Goal: Task Accomplishment & Management: Use online tool/utility

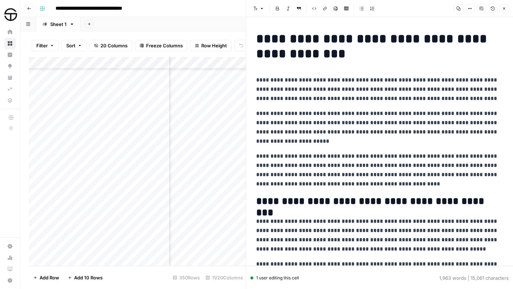
click at [505, 7] on icon "button" at bounding box center [504, 8] width 4 height 4
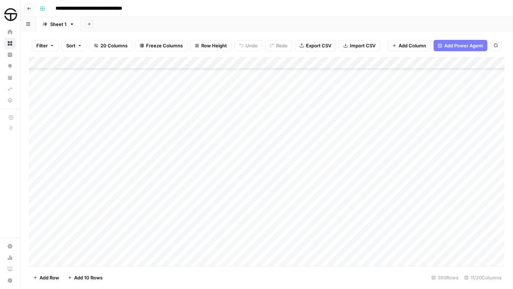
scroll to position [3600, 0]
click at [207, 97] on div "Add Column" at bounding box center [267, 161] width 476 height 209
click at [195, 97] on div "Add Column" at bounding box center [267, 161] width 476 height 209
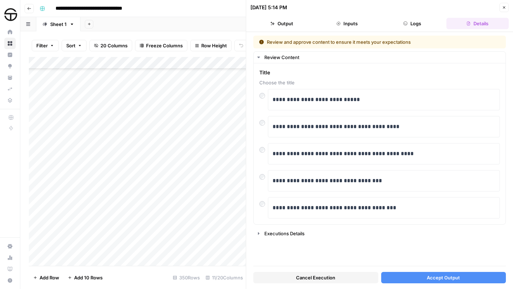
click at [462, 279] on button "Accept Output" at bounding box center [443, 277] width 125 height 11
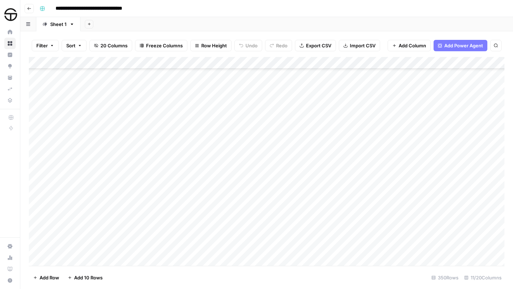
click at [359, 97] on div "Add Column" at bounding box center [267, 161] width 476 height 209
click at [446, 96] on div "Add Column" at bounding box center [267, 161] width 476 height 209
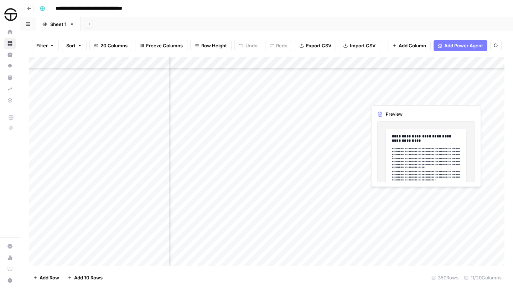
click at [402, 96] on div "Add Column" at bounding box center [267, 161] width 476 height 209
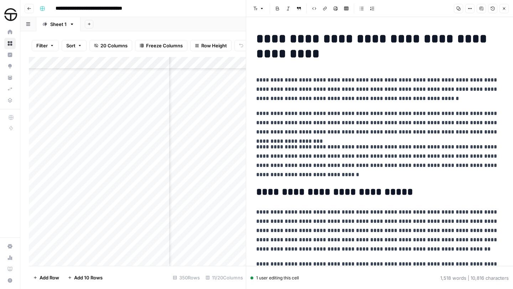
click at [259, 37] on h1 "**********" at bounding box center [379, 46] width 247 height 30
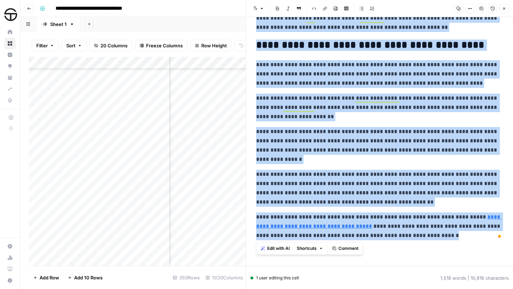
scroll to position [1682, 0]
